Goal: Information Seeking & Learning: Learn about a topic

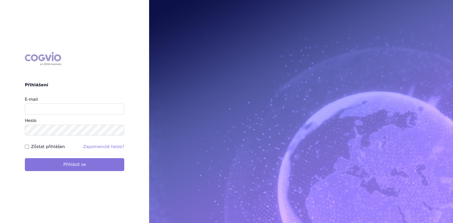
type input "michaela.kucerova@medochemie.com"
click at [89, 166] on button "Přihlásit se" at bounding box center [74, 164] width 99 height 13
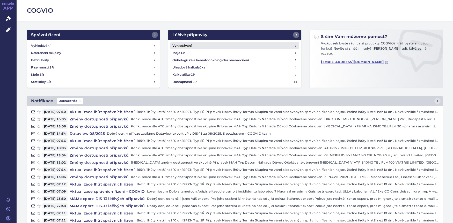
click at [186, 46] on h4 "Vyhledávání" at bounding box center [181, 45] width 19 height 5
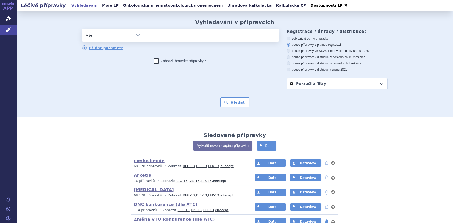
click at [179, 42] on span at bounding box center [211, 35] width 134 height 13
click at [144, 42] on select at bounding box center [144, 35] width 0 height 13
click at [181, 39] on ul at bounding box center [211, 34] width 134 height 11
click at [144, 39] on select at bounding box center [144, 35] width 0 height 13
click at [135, 36] on select "Vše Přípravek/SUKL kód MAH VPOIS ATC/Aktivní látka Léková forma Síla" at bounding box center [113, 35] width 62 height 12
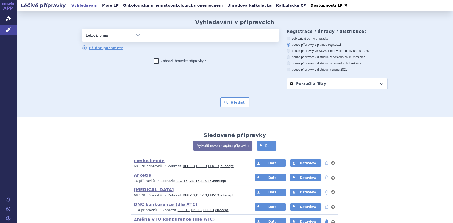
click at [82, 29] on select "Vše Přípravek/SUKL kód MAH VPOIS ATC/Aktivní látka Léková forma Síla" at bounding box center [113, 35] width 62 height 12
click at [136, 36] on select "Vše Přípravek/SUKL kód MAH VPOIS ATC/Aktivní látka Léková forma Síla" at bounding box center [113, 35] width 62 height 12
click at [82, 29] on select "Vše Přípravek/SUKL kód MAH VPOIS ATC/Aktivní látka Léková forma Síla" at bounding box center [113, 35] width 62 height 12
click at [137, 34] on select "Vše Přípravek/SUKL kód MAH VPOIS ATC/Aktivní látka Léková forma Síla" at bounding box center [113, 35] width 62 height 12
select select "filter-atc-group"
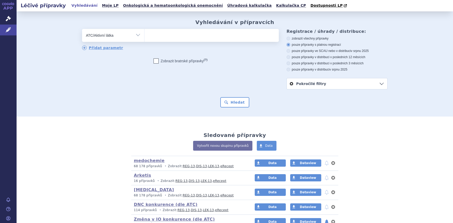
click at [82, 29] on select "Vše Přípravek/SUKL kód MAH VPOIS ATC/Aktivní látka Léková forma Síla" at bounding box center [113, 35] width 62 height 12
click at [170, 35] on ul at bounding box center [211, 34] width 134 height 11
click at [144, 35] on select at bounding box center [144, 35] width 0 height 13
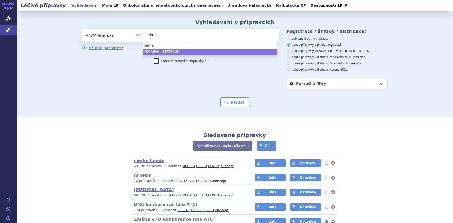
type input "sertra"
select select "N06AB06"
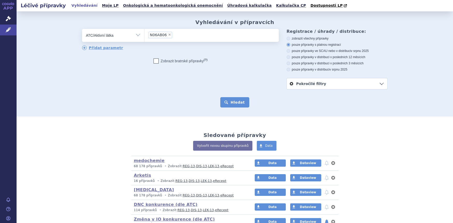
click at [237, 103] on button "Hledat" at bounding box center [234, 102] width 29 height 10
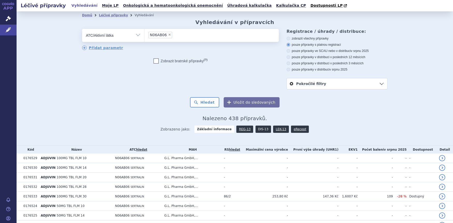
click at [258, 129] on link "DIS-13" at bounding box center [264, 129] width 16 height 7
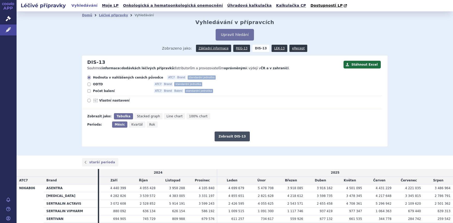
click at [228, 137] on button "Zobrazit DIS-13" at bounding box center [232, 137] width 35 height 10
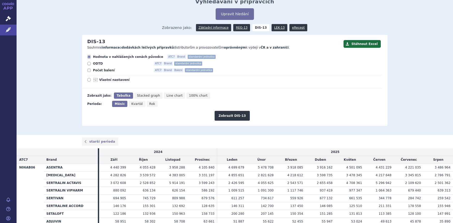
scroll to position [21, 0]
click at [89, 80] on icon at bounding box center [89, 80] width 4 height 4
click at [89, 80] on input "Vlastní nastavení" at bounding box center [89, 80] width 3 height 3
radio input "true"
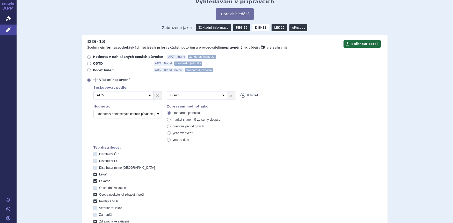
click at [247, 96] on link "Přidat" at bounding box center [250, 95] width 18 height 5
click at [295, 95] on select "Vyberte groupování ATC3 ATC5 ATC7 Brand Balení SÚKL kód MAH VPOIS Referenční sk…" at bounding box center [271, 95] width 60 height 8
select select "package"
click at [241, 92] on select "Vyberte groupování ATC3 ATC5 ATC7 Brand Balení SÚKL kód MAH VPOIS Referenční sk…" at bounding box center [271, 95] width 60 height 8
click at [309, 142] on div "Seskupovat podle: 2 Vyberte groupování ATC3 ATC5 ATC7 Brand Balení SÚKL kód MAH…" at bounding box center [234, 164] width 295 height 159
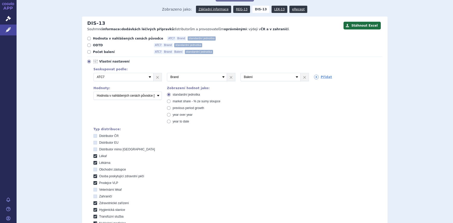
scroll to position [124, 0]
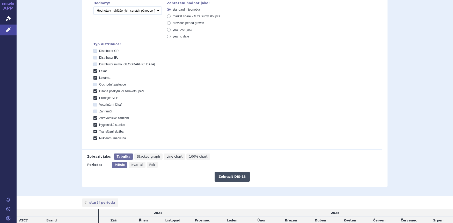
click at [238, 176] on button "Zobrazit DIS-13" at bounding box center [232, 177] width 35 height 10
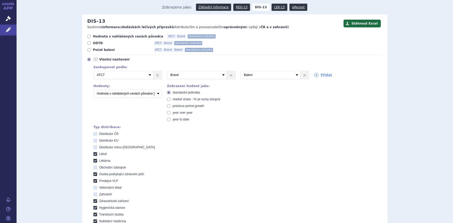
scroll to position [41, 0]
click at [157, 76] on link "×" at bounding box center [158, 75] width 8 height 8
click at [148, 76] on select "Vyberte groupování ATC3 ATC5 ATC7 Brand Balení SÚKL kód MAH VPOIS Referenční sk…" at bounding box center [123, 75] width 60 height 8
select select "package"
click at [93, 71] on select "Vyberte groupování ATC3 ATC5 ATC7 Brand Balení SÚKL kód MAH VPOIS Referenční sk…" at bounding box center [123, 75] width 60 height 8
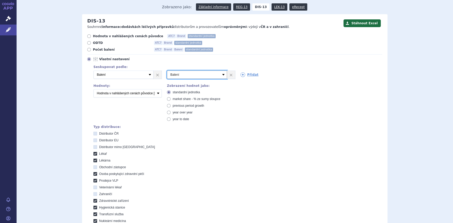
click at [223, 74] on select "Vyberte groupování ATC3 ATC5 ATC7 Brand Balení SÚKL kód MAH VPOIS Referenční sk…" at bounding box center [197, 75] width 60 height 8
select select "brand"
click at [167, 71] on select "Vyberte groupování ATC3 ATC5 ATC7 Brand Balení SÚKL kód MAH VPOIS Referenční sk…" at bounding box center [197, 75] width 60 height 8
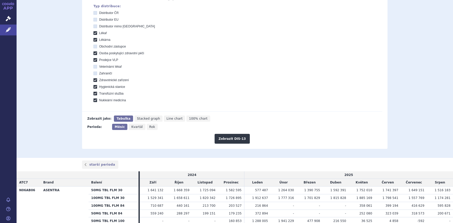
scroll to position [166, 0]
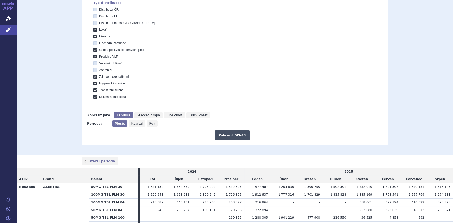
click at [227, 136] on button "Zobrazit DIS-13" at bounding box center [232, 136] width 35 height 10
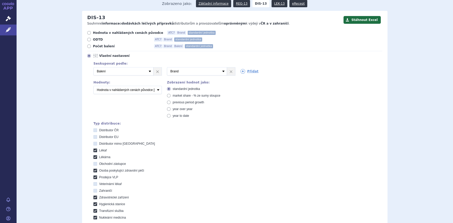
scroll to position [21, 0]
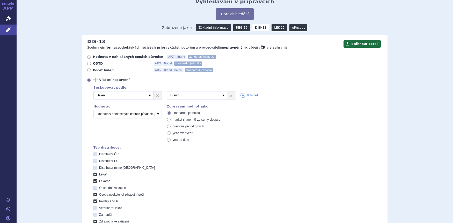
click at [95, 72] on span "Počet balení" at bounding box center [121, 70] width 57 height 4
click at [91, 72] on input "Počet balení ATC7 Brand Balení standardní jednotka" at bounding box center [89, 70] width 3 height 3
radio input "true"
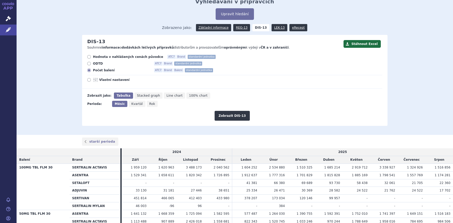
click at [149, 104] on span "Rok" at bounding box center [152, 104] width 6 height 4
click at [147, 104] on input "Rok" at bounding box center [148, 102] width 3 height 3
radio input "true"
click at [226, 116] on button "Zobrazit DIS-13" at bounding box center [232, 116] width 35 height 10
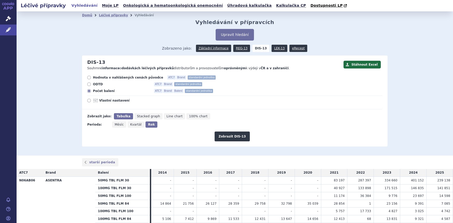
click at [87, 102] on icon at bounding box center [89, 101] width 4 height 4
click at [88, 102] on input "Vlastní nastavení" at bounding box center [89, 101] width 3 height 3
radio input "true"
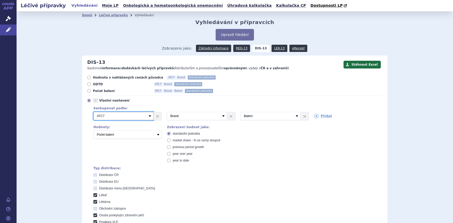
click at [150, 117] on select "Vyberte groupování ATC3 ATC5 ATC7 Brand Balení SÚKL kód MAH VPOIS Referenční sk…" at bounding box center [123, 116] width 60 height 8
select select "package"
click at [93, 112] on select "Vyberte groupování ATC3 ATC5 ATC7 Brand Balení SÚKL kód MAH VPOIS Referenční sk…" at bounding box center [123, 116] width 60 height 8
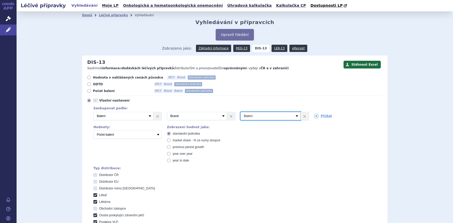
click at [298, 117] on select "Vyberte groupování ATC3 ATC5 ATC7 Brand Balení SÚKL kód MAH VPOIS Referenční sk…" at bounding box center [271, 116] width 60 height 8
select select "mah"
click at [241, 112] on select "Vyberte groupování ATC3 ATC5 ATC7 Brand Balení SÚKL kód MAH VPOIS Referenční sk…" at bounding box center [271, 116] width 60 height 8
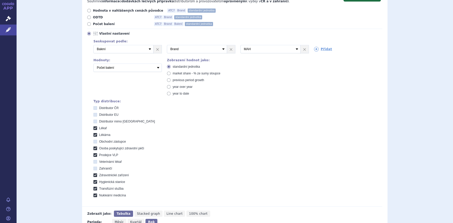
scroll to position [124, 0]
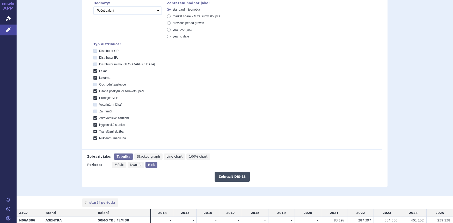
click at [235, 180] on button "Zobrazit DIS-13" at bounding box center [232, 177] width 35 height 10
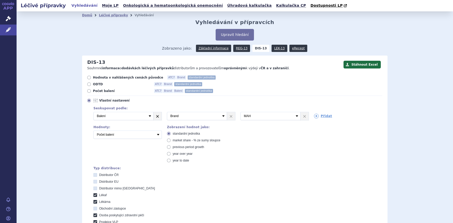
click at [155, 118] on link "×" at bounding box center [158, 116] width 8 height 8
click at [158, 136] on select "Počet balení Hodnota v nahlášených cenách původce [DIS-13] Hodnota v maximálníc…" at bounding box center [127, 135] width 68 height 8
select select "disExFactoryPrice"
click at [93, 131] on select "Počet balení Hodnota v nahlášených cenách původce [DIS-13] Hodnota v maximálníc…" at bounding box center [127, 135] width 68 height 8
click at [257, 157] on div "Seskupovat podle: 3 Vyberte groupování ATC3 ATC5 ATC7 Brand Balení SÚKL kód MAH…" at bounding box center [234, 184] width 295 height 159
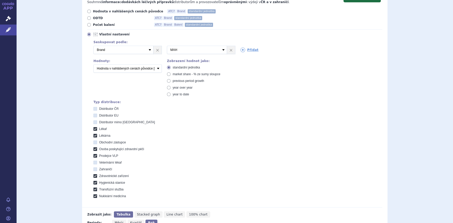
scroll to position [124, 0]
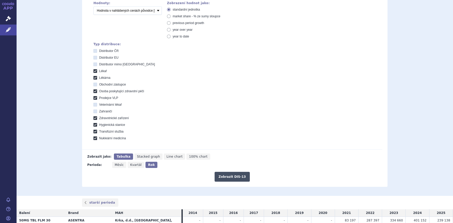
click at [235, 177] on button "Zobrazit DIS-13" at bounding box center [232, 177] width 35 height 10
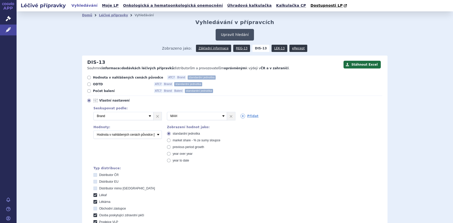
click at [238, 33] on button "Upravit hledání" at bounding box center [235, 35] width 38 height 12
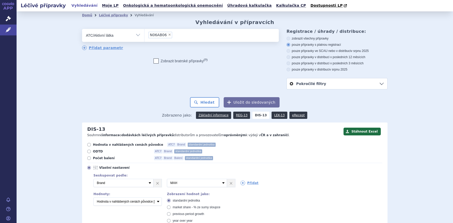
click at [166, 37] on li "× N06AB06" at bounding box center [160, 35] width 24 height 6
click at [144, 37] on select "N06AB06" at bounding box center [144, 35] width 0 height 13
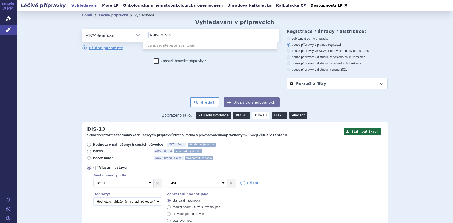
click at [168, 35] on span "×" at bounding box center [169, 34] width 3 height 3
click at [144, 35] on select "N06AB06" at bounding box center [144, 35] width 0 height 13
select select
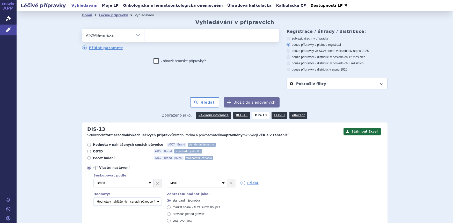
click at [171, 36] on ul at bounding box center [211, 34] width 134 height 11
click at [144, 36] on select at bounding box center [144, 35] width 0 height 13
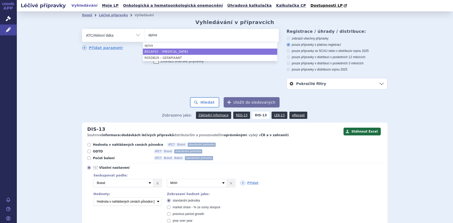
type input "apixa"
select select "B01AF02"
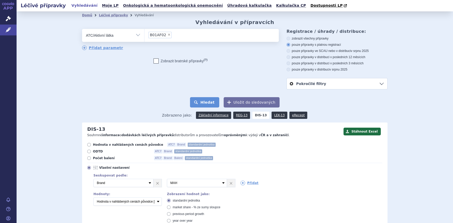
click at [206, 104] on button "Hledat" at bounding box center [204, 102] width 29 height 10
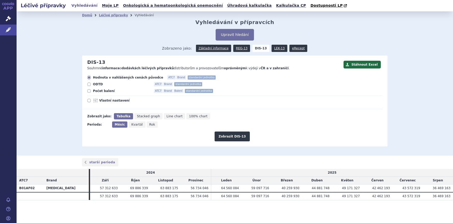
click at [90, 101] on icon at bounding box center [89, 101] width 4 height 4
click at [90, 101] on input "Vlastní nastavení" at bounding box center [89, 101] width 3 height 3
radio input "true"
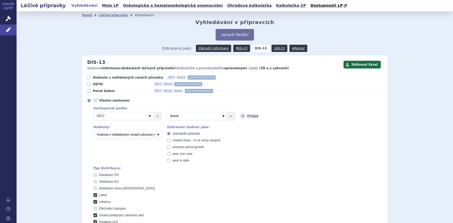
click at [243, 117] on icon at bounding box center [243, 116] width 5 height 5
click at [302, 116] on link "×" at bounding box center [305, 116] width 8 height 8
click at [251, 117] on link "Přidat" at bounding box center [250, 116] width 18 height 5
click at [296, 115] on select "Vyberte groupování ATC3 ATC5 ATC7 Brand Balení SÚKL kód MAH VPOIS Referenční sk…" at bounding box center [271, 116] width 60 height 8
select select "package"
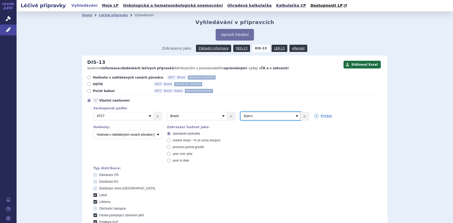
click at [241, 112] on select "Vyberte groupování ATC3 ATC5 ATC7 Brand Balení SÚKL kód MAH VPOIS Referenční sk…" at bounding box center [271, 116] width 60 height 8
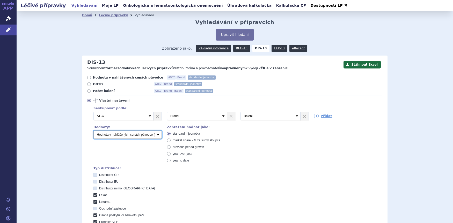
click at [156, 135] on select "Počet balení Hodnota v nahlášených cenách původce [DIS-13] Hodnota v maximálníc…" at bounding box center [127, 135] width 68 height 8
select select "packages"
click at [93, 131] on select "Počet balení Hodnota v nahlášených cenách původce [DIS-13] Hodnota v maximálníc…" at bounding box center [127, 135] width 68 height 8
click at [276, 176] on label "Distributor ČR" at bounding box center [237, 175] width 289 height 4
click at [97, 176] on ČR "Distributor ČR" at bounding box center [95, 175] width 3 height 3
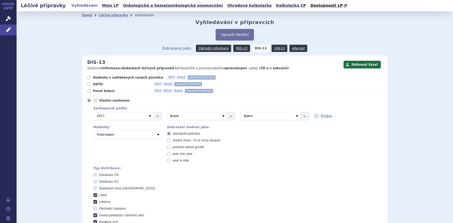
checkbox ČR "true"
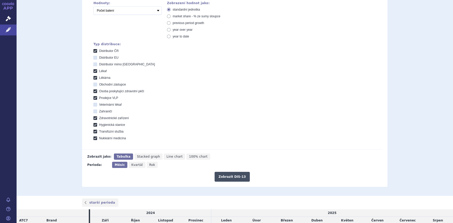
click at [227, 176] on button "Zobrazit DIS-13" at bounding box center [232, 177] width 35 height 10
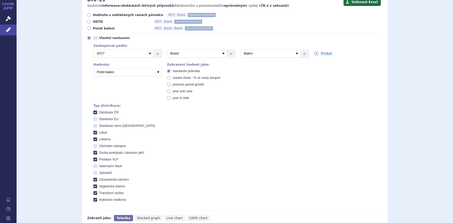
scroll to position [35, 0]
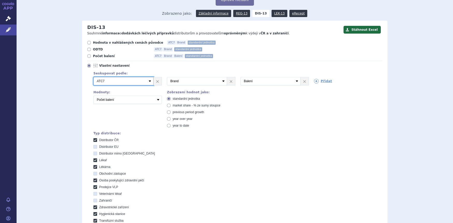
click at [150, 82] on select "Vyberte groupování ATC3 ATC5 ATC7 Brand Balení SÚKL kód MAH VPOIS Referenční sk…" at bounding box center [123, 81] width 60 height 8
select select "package"
click at [93, 77] on select "Vyberte groupování ATC3 ATC5 ATC7 Brand Balení SÚKL kód MAH VPOIS Referenční sk…" at bounding box center [123, 81] width 60 height 8
click at [302, 83] on link "×" at bounding box center [305, 81] width 8 height 8
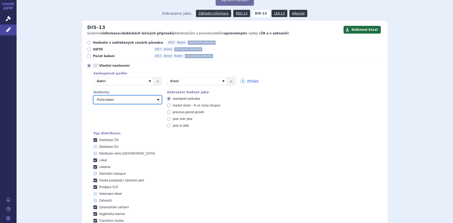
click at [160, 100] on select "Počet balení Hodnota v nahlášených cenách původce [DIS-13] Hodnota v maximálníc…" at bounding box center [127, 100] width 68 height 8
click at [195, 175] on label "Obchodní zástupce" at bounding box center [237, 174] width 289 height 4
click at [97, 175] on zástupce "Obchodní zástupce" at bounding box center [95, 174] width 3 height 3
checkbox zástupce "true"
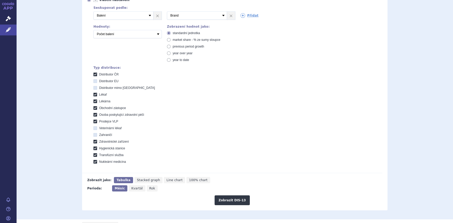
scroll to position [139, 0]
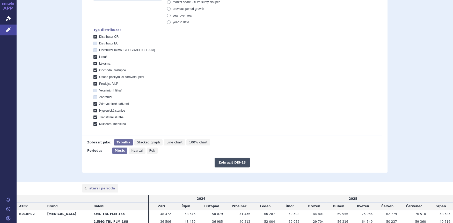
click at [230, 162] on button "Zobrazit DIS-13" at bounding box center [232, 163] width 35 height 10
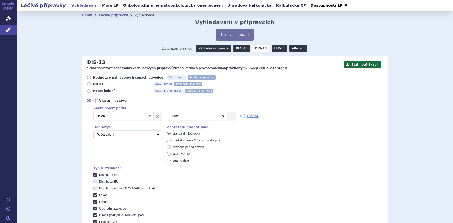
scroll to position [201, 0]
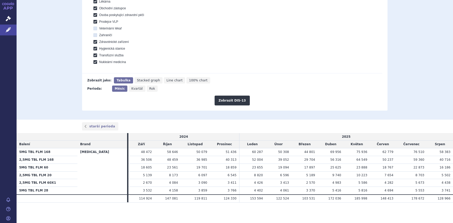
click at [135, 89] on span "Kvartál" at bounding box center [136, 89] width 11 height 4
click at [132, 89] on input "Kvartál" at bounding box center [130, 87] width 3 height 3
radio input "true"
click at [150, 90] on span "Rok" at bounding box center [153, 89] width 6 height 4
click at [148, 89] on input "Rok" at bounding box center [148, 87] width 3 height 3
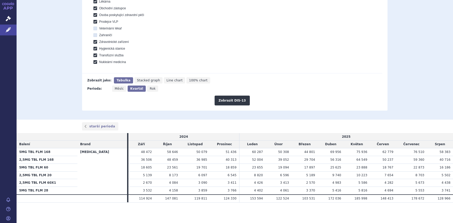
radio input "true"
click at [228, 100] on button "Zobrazit DIS-13" at bounding box center [232, 101] width 35 height 10
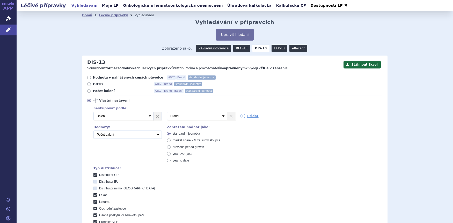
scroll to position [201, 0]
